Goal: Task Accomplishment & Management: Manage account settings

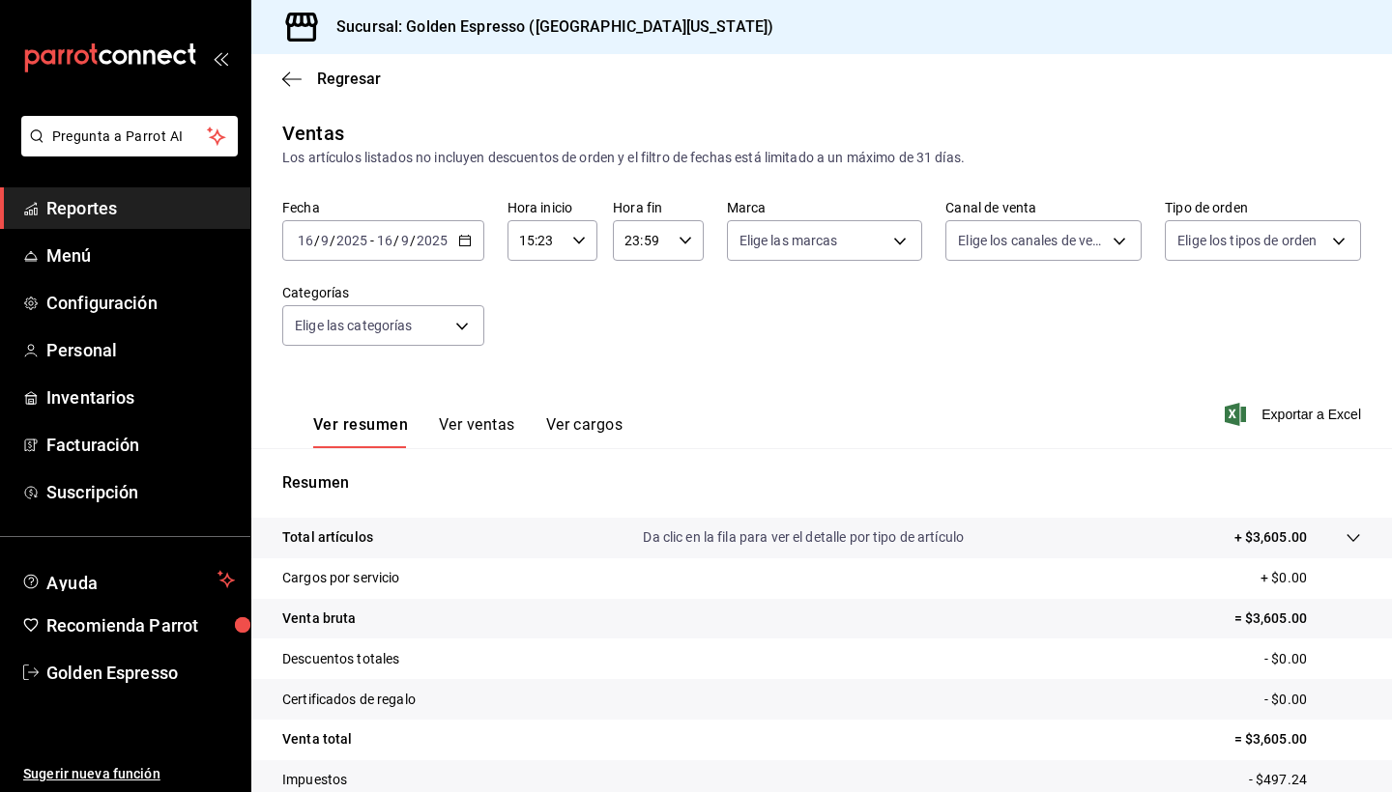
scroll to position [133, 0]
click at [470, 244] on icon "button" at bounding box center [465, 241] width 14 height 14
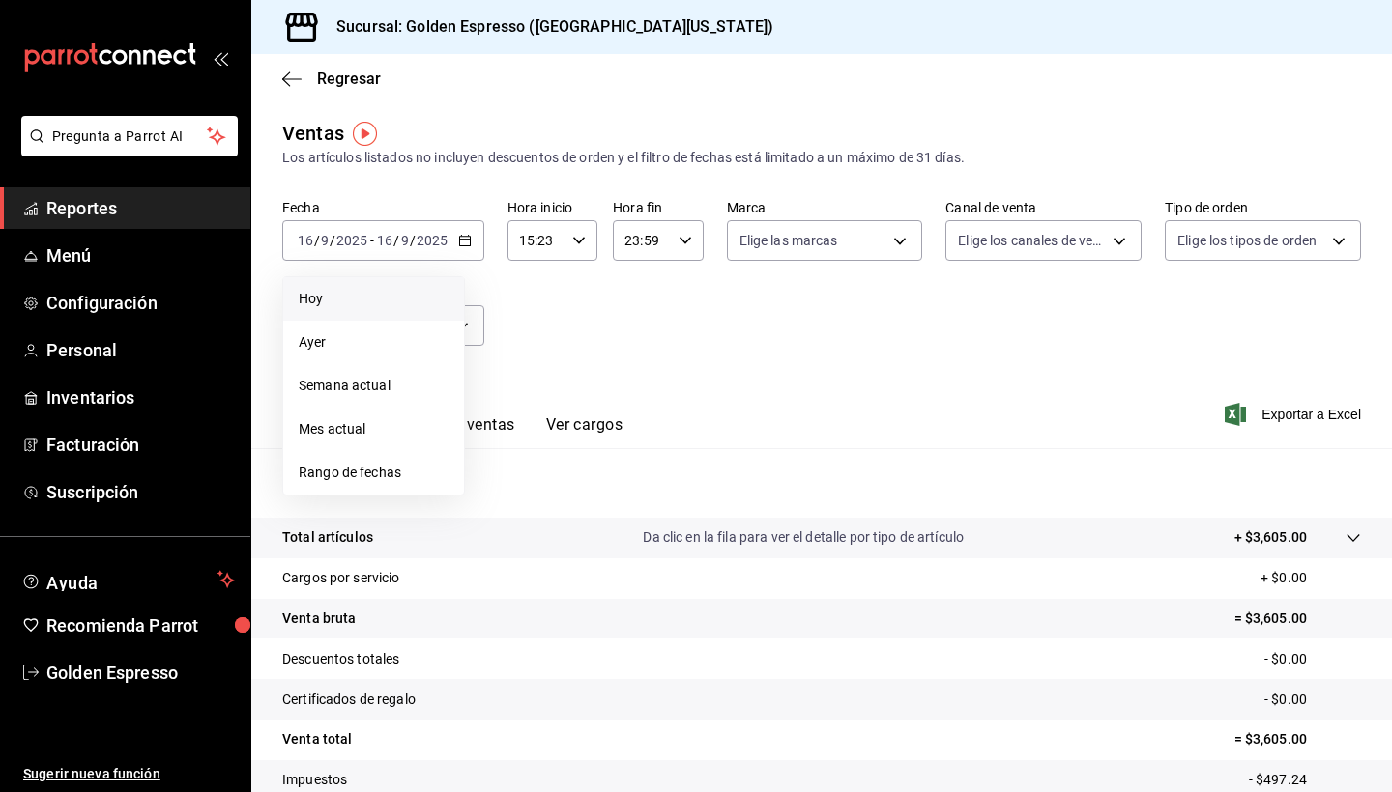
click at [347, 315] on li "Hoy" at bounding box center [373, 298] width 181 height 43
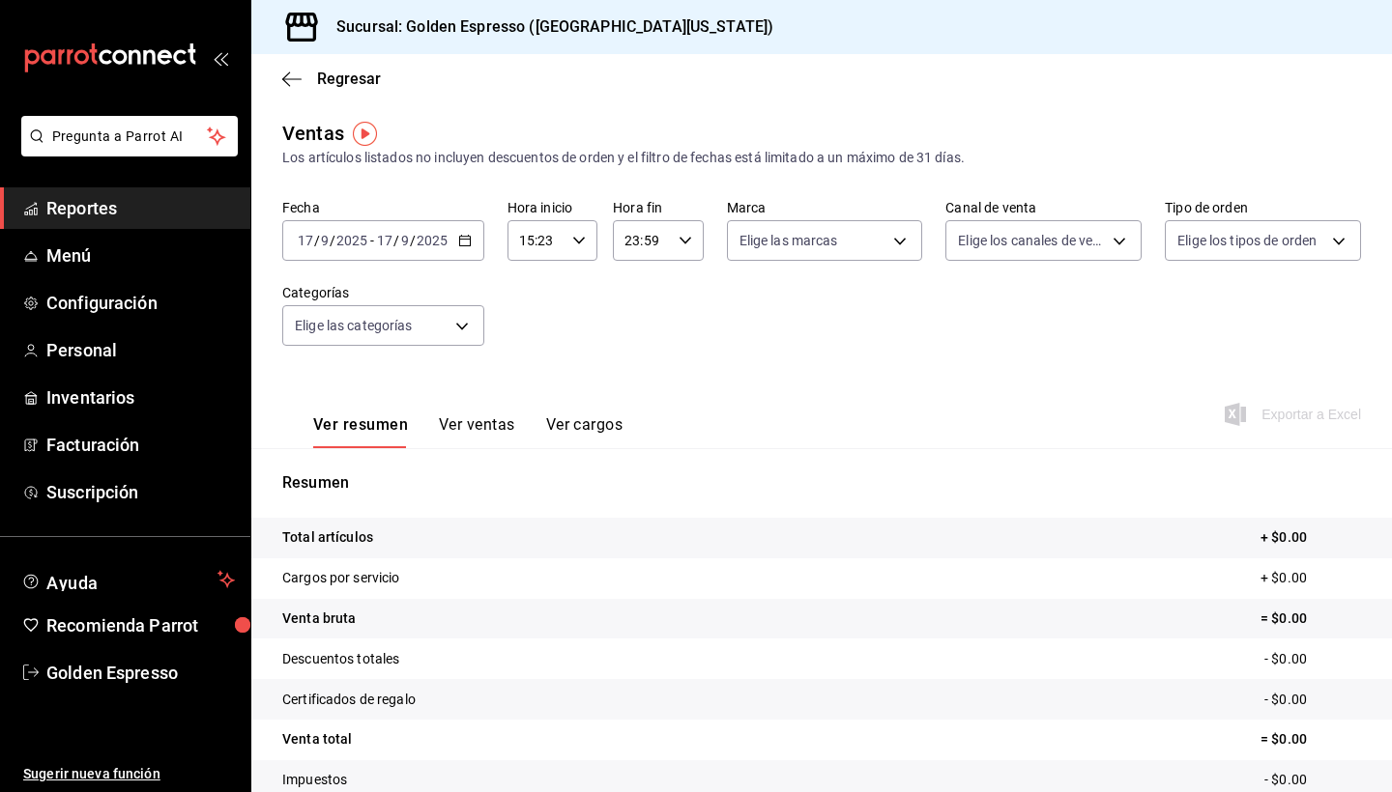
click at [555, 235] on input "15:23" at bounding box center [535, 240] width 57 height 39
click at [531, 296] on span "00" at bounding box center [528, 289] width 14 height 15
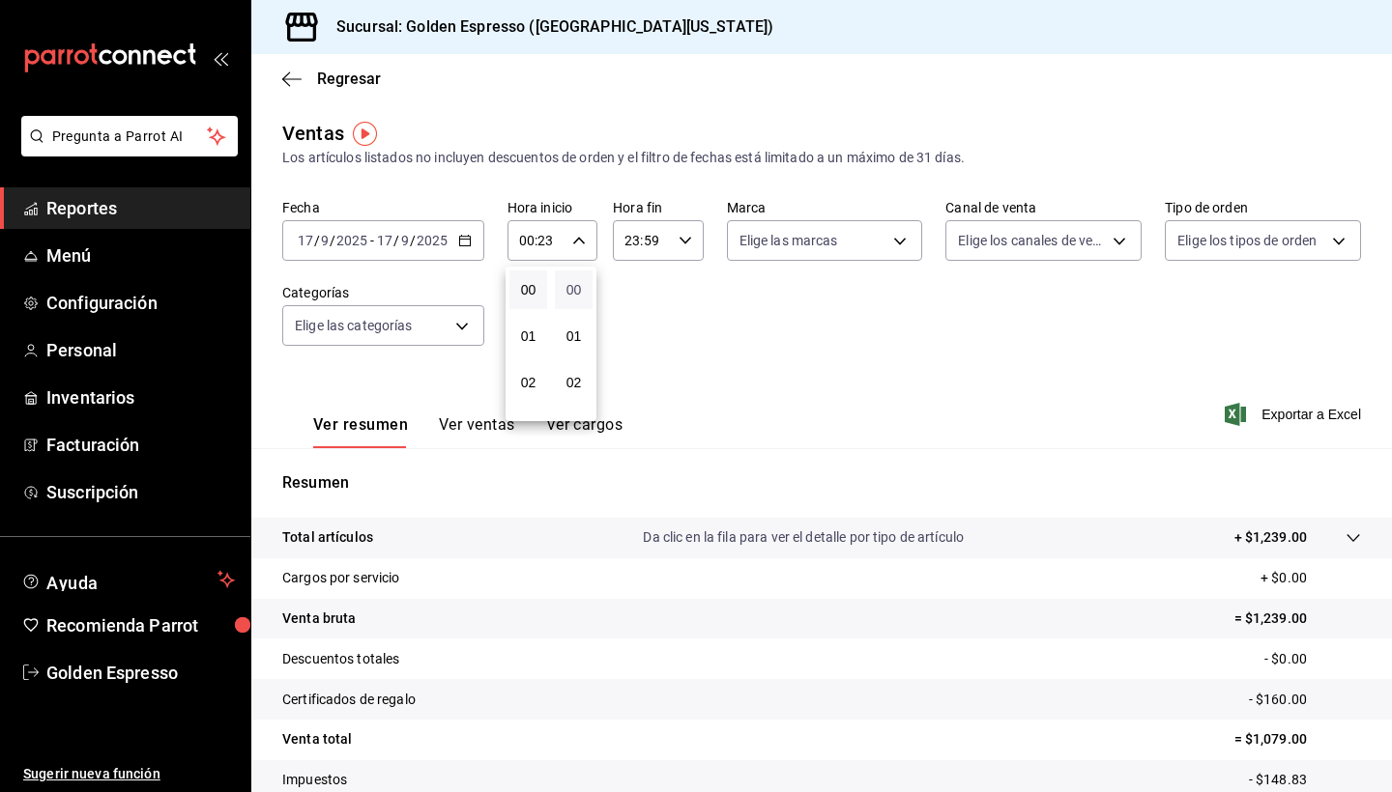
click at [573, 295] on span "00" at bounding box center [573, 289] width 14 height 15
type input "00:00"
click at [897, 426] on div at bounding box center [696, 396] width 1392 height 792
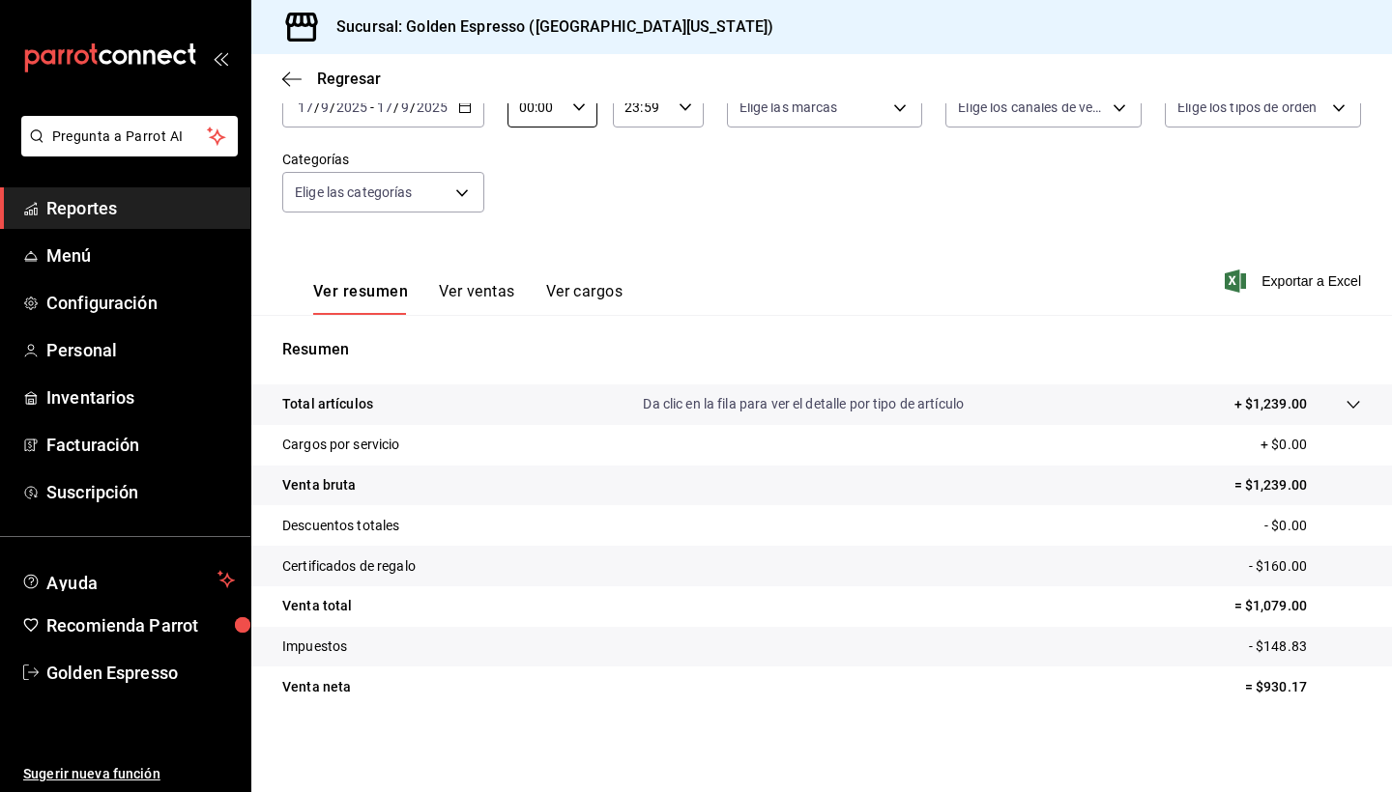
scroll to position [133, 0]
click at [504, 293] on button "Ver ventas" at bounding box center [477, 298] width 76 height 33
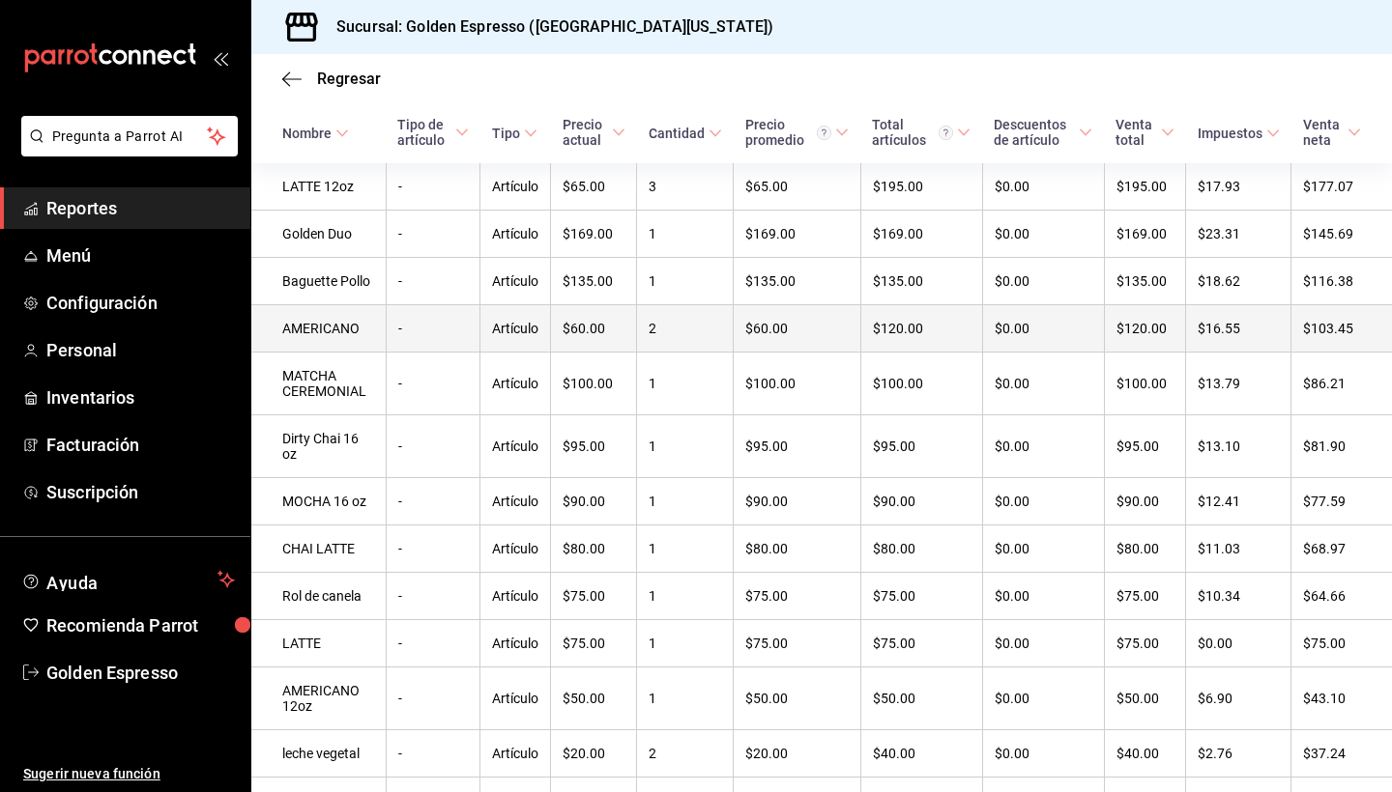
scroll to position [343, 0]
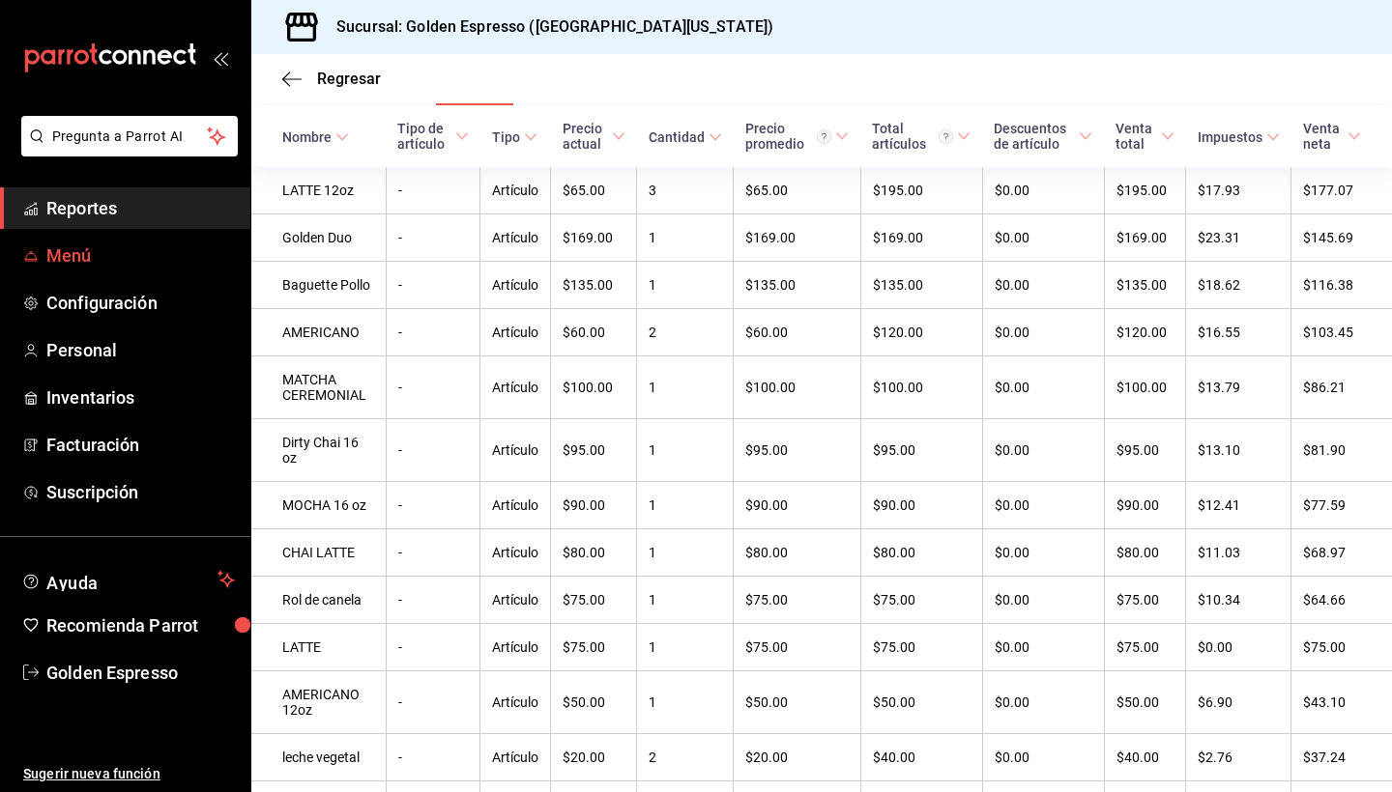
click at [64, 242] on link "Menú" at bounding box center [125, 256] width 250 height 42
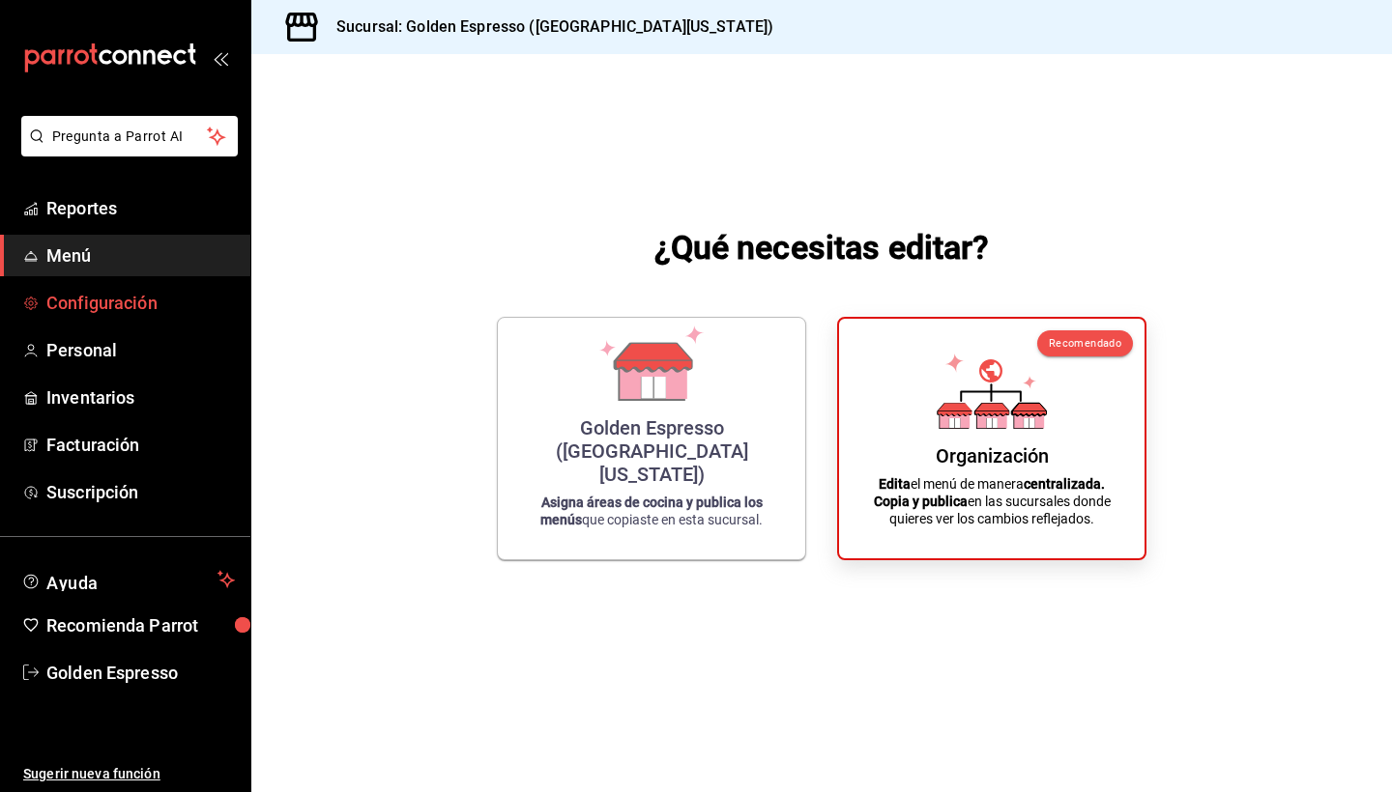
click at [104, 302] on span "Configuración" at bounding box center [140, 303] width 188 height 26
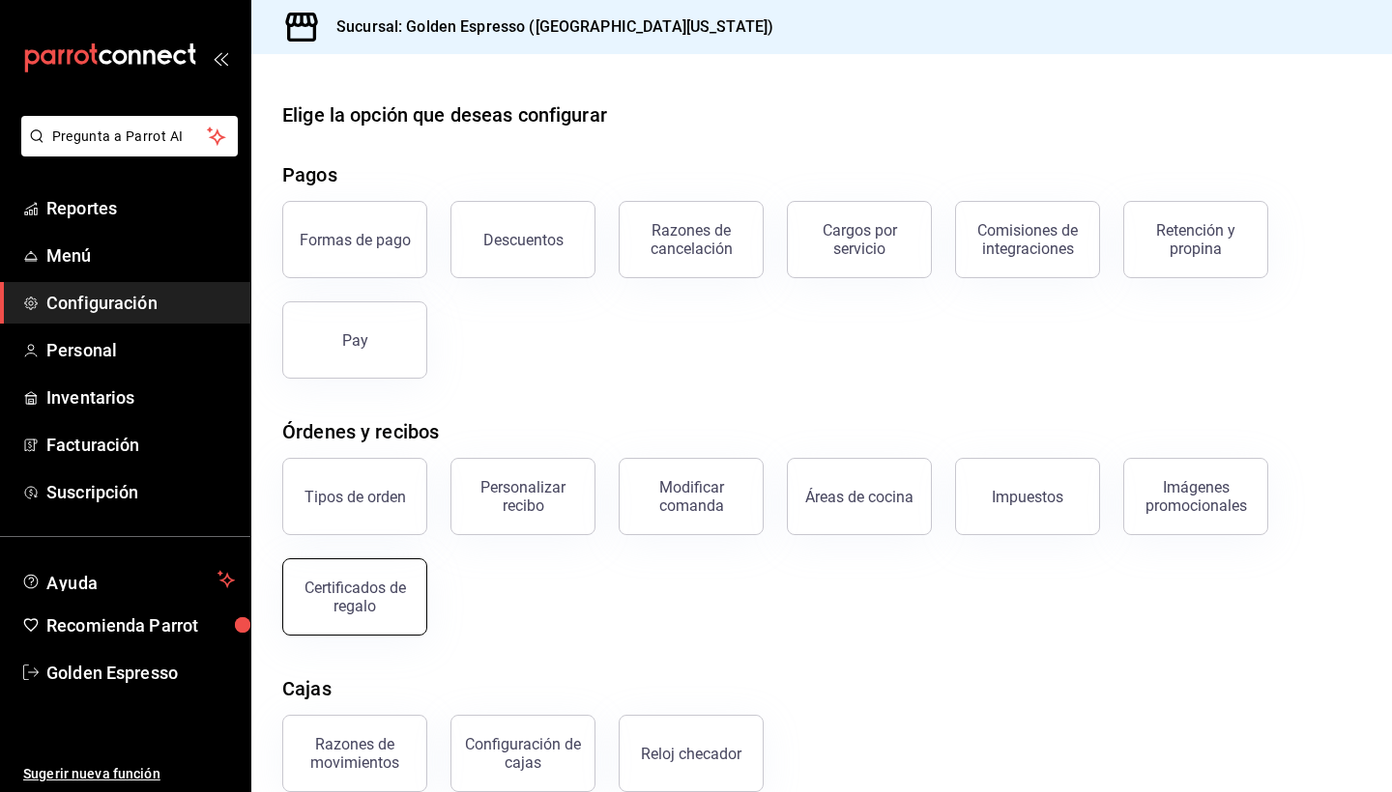
click at [408, 598] on div "Certificados de regalo" at bounding box center [355, 597] width 120 height 37
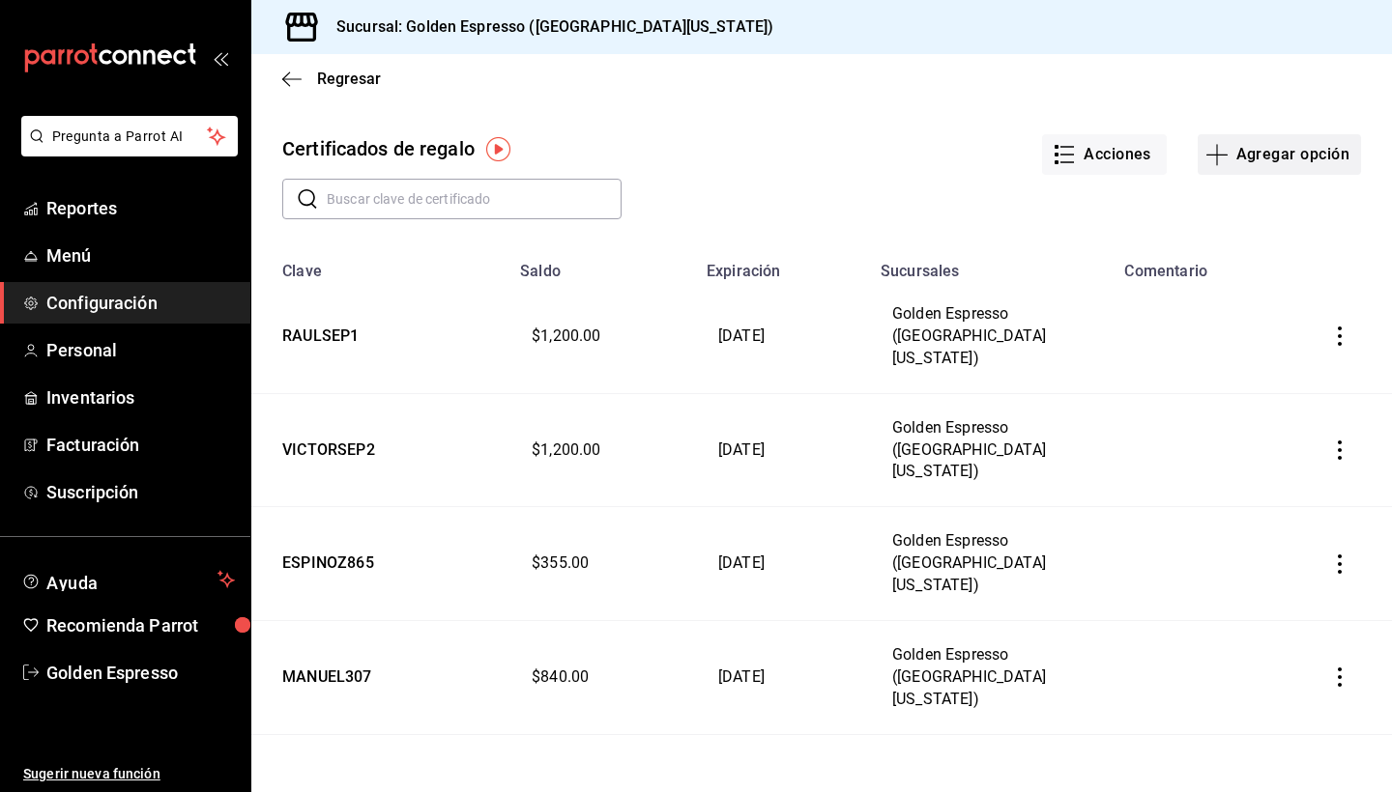
click at [1292, 158] on button "Agregar opción" at bounding box center [1278, 154] width 163 height 41
type input "$0.00"
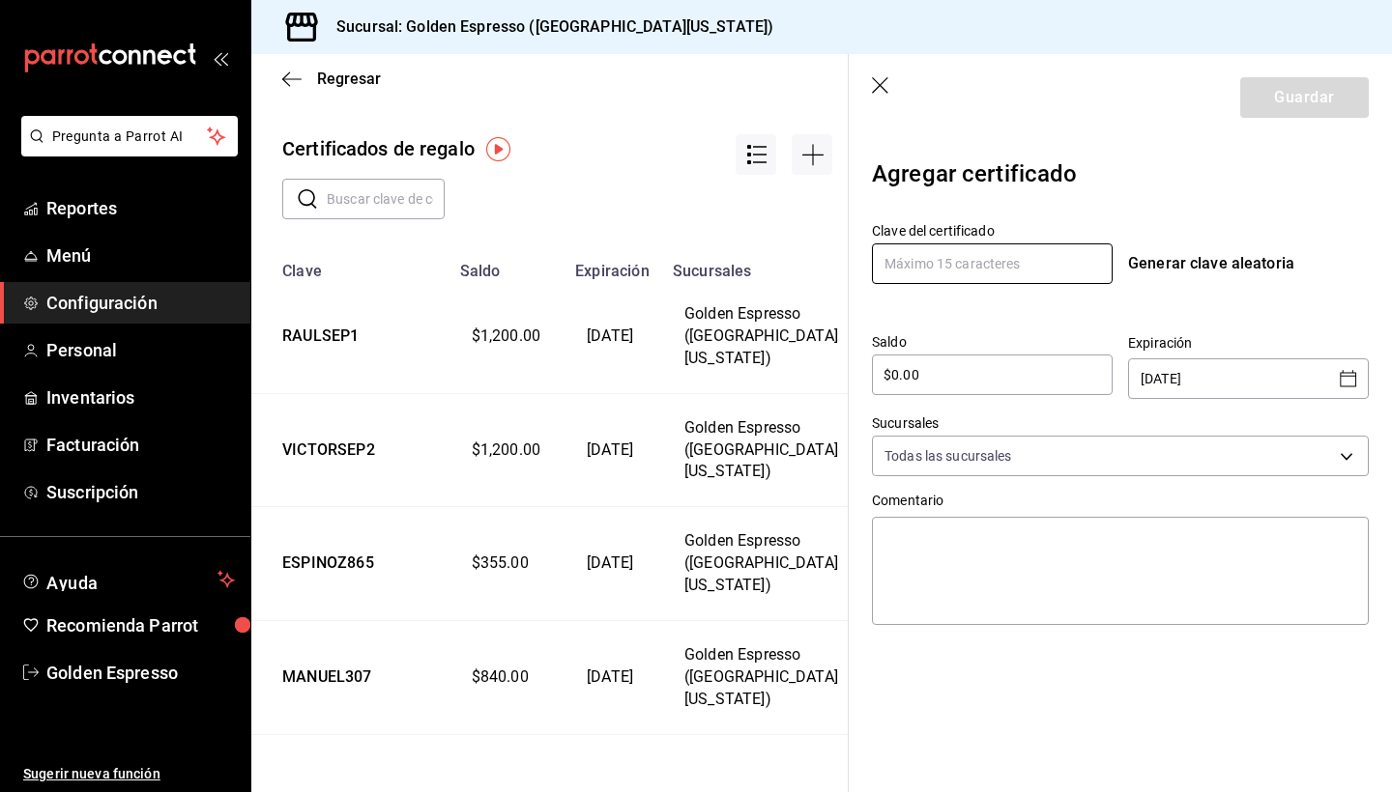
click at [985, 266] on input "text" at bounding box center [992, 264] width 241 height 41
type input "CAROO321"
click at [896, 375] on input "$0.00" at bounding box center [992, 374] width 241 height 23
type input "$9"
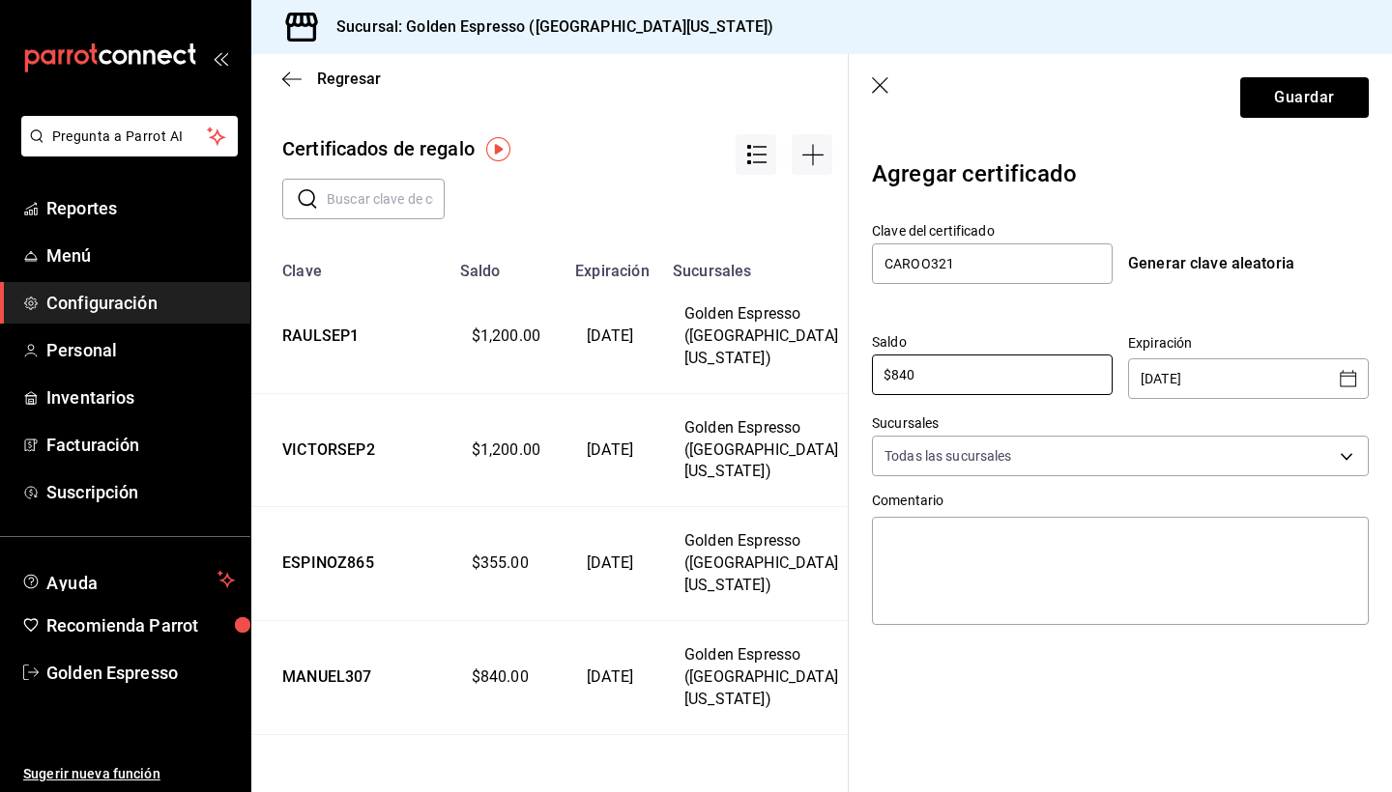
type input "$840"
click at [1348, 387] on icon "Open calendar" at bounding box center [1347, 378] width 16 height 16
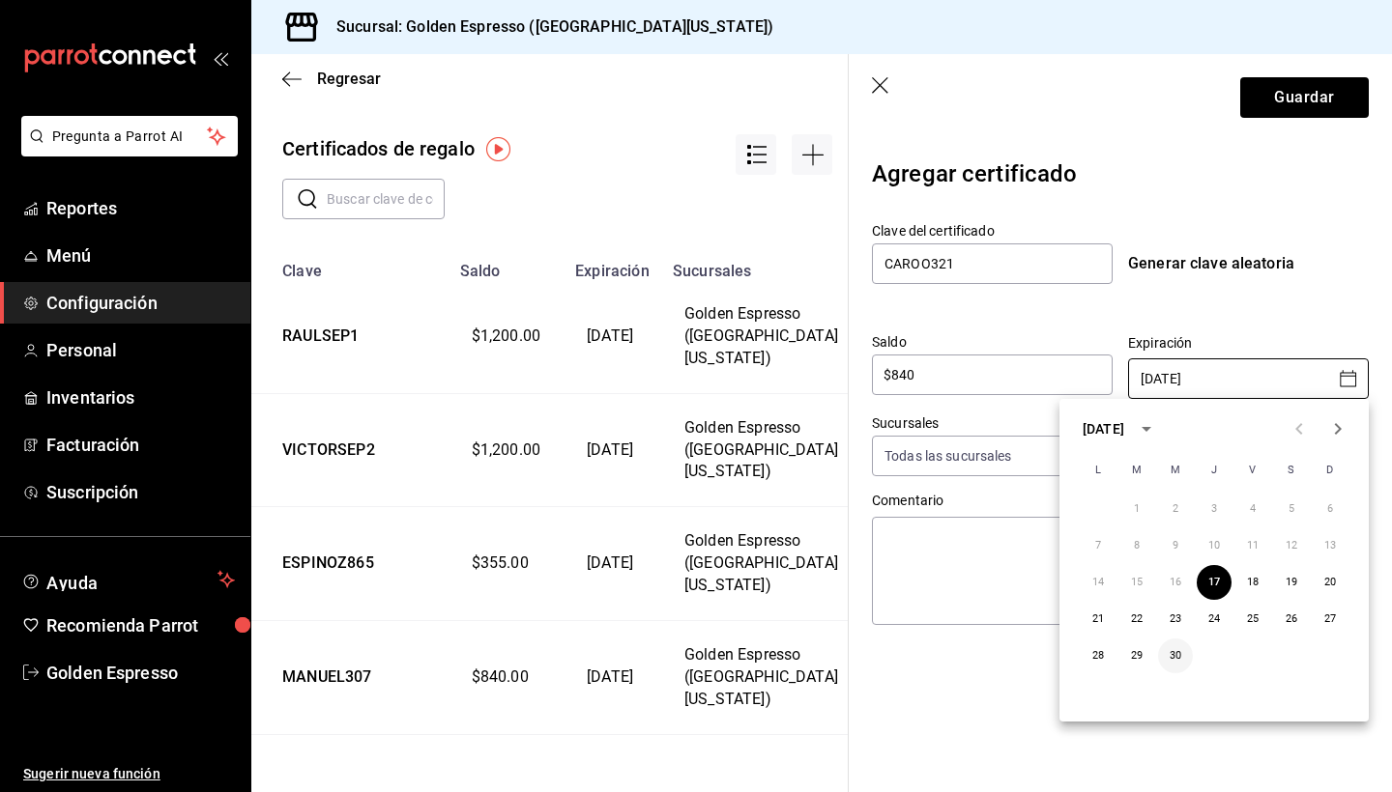
click at [1179, 655] on button "30" at bounding box center [1175, 656] width 35 height 35
type input "[DATE]"
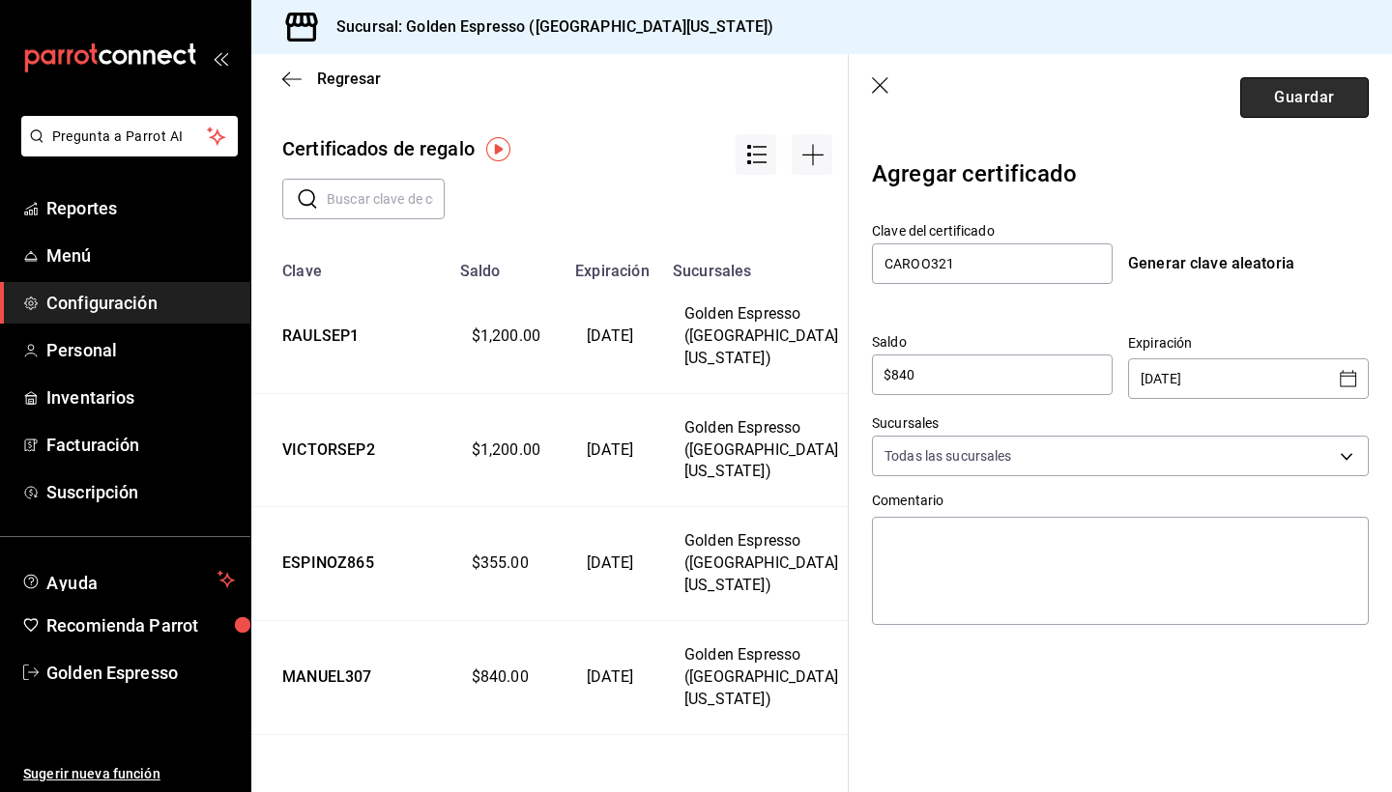
click at [1324, 105] on button "Guardar" at bounding box center [1304, 97] width 129 height 41
